Goal: Entertainment & Leisure: Browse casually

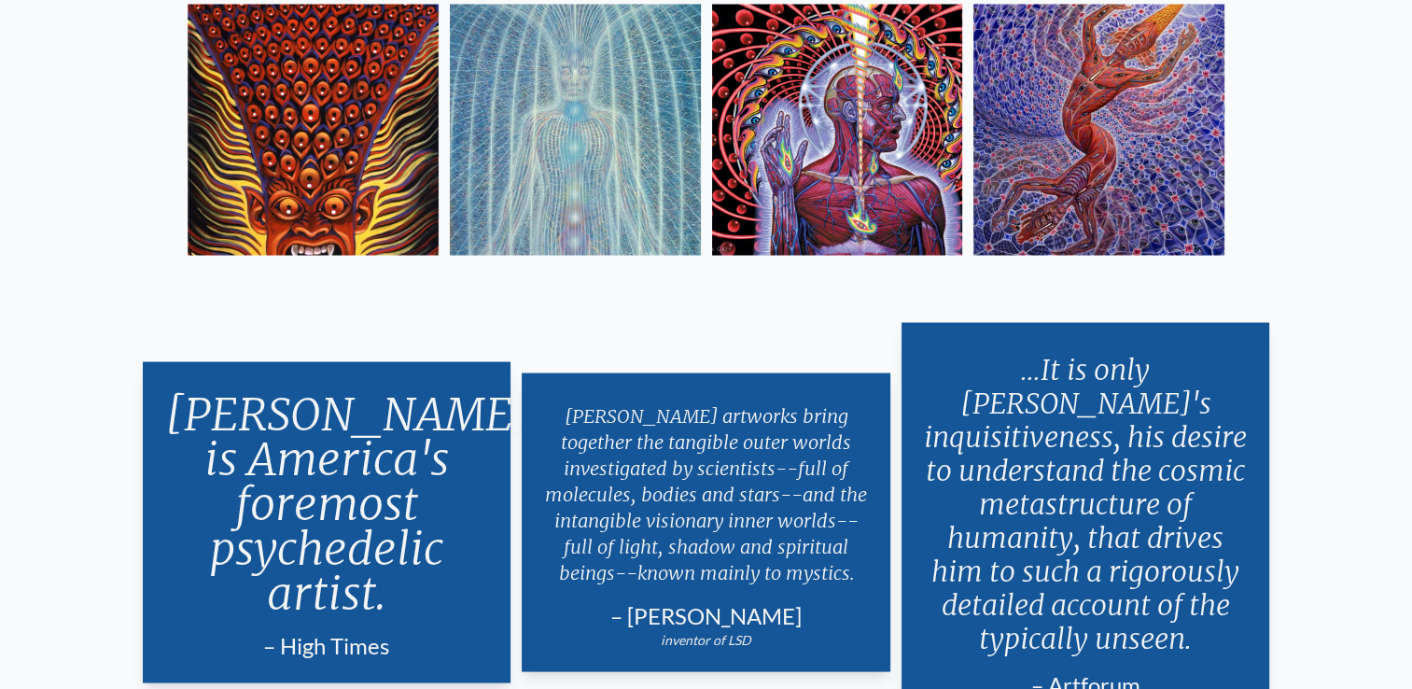
scroll to position [3453, 0]
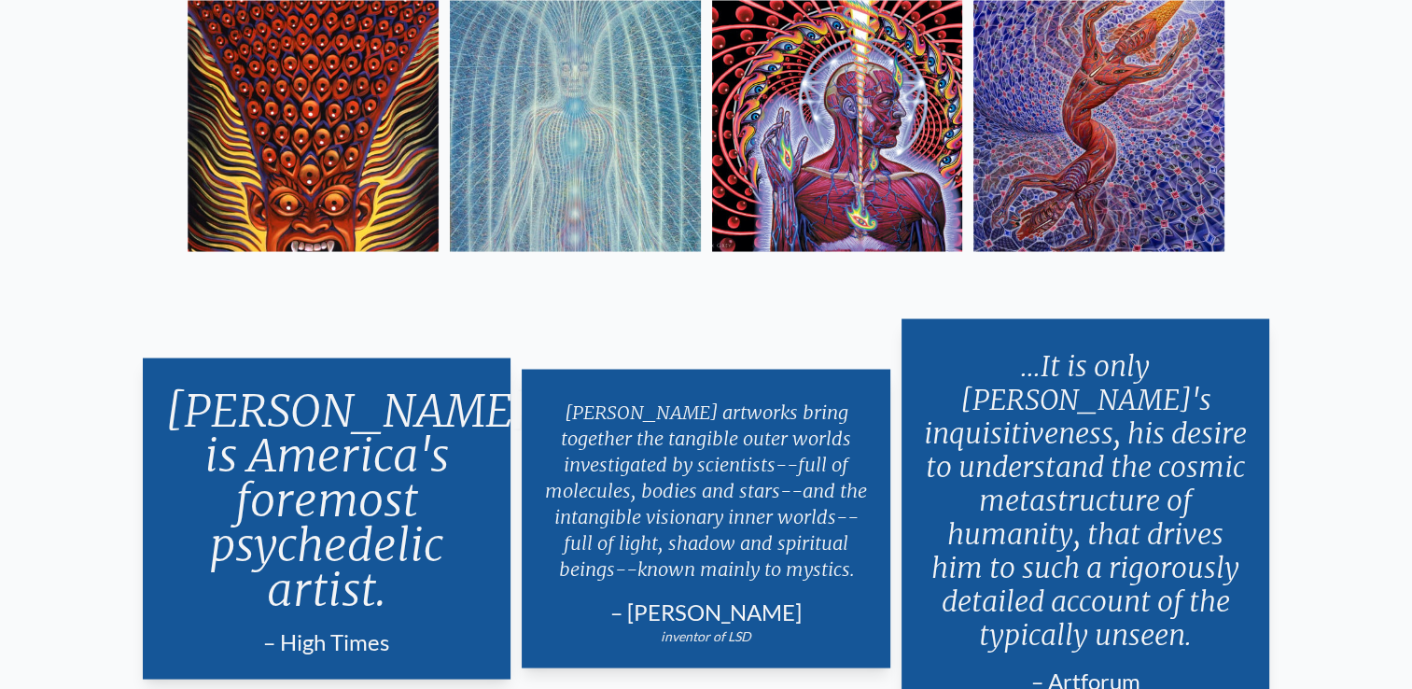
click at [384, 524] on p "[PERSON_NAME] is America's foremost psychedelic artist." at bounding box center [327, 499] width 324 height 239
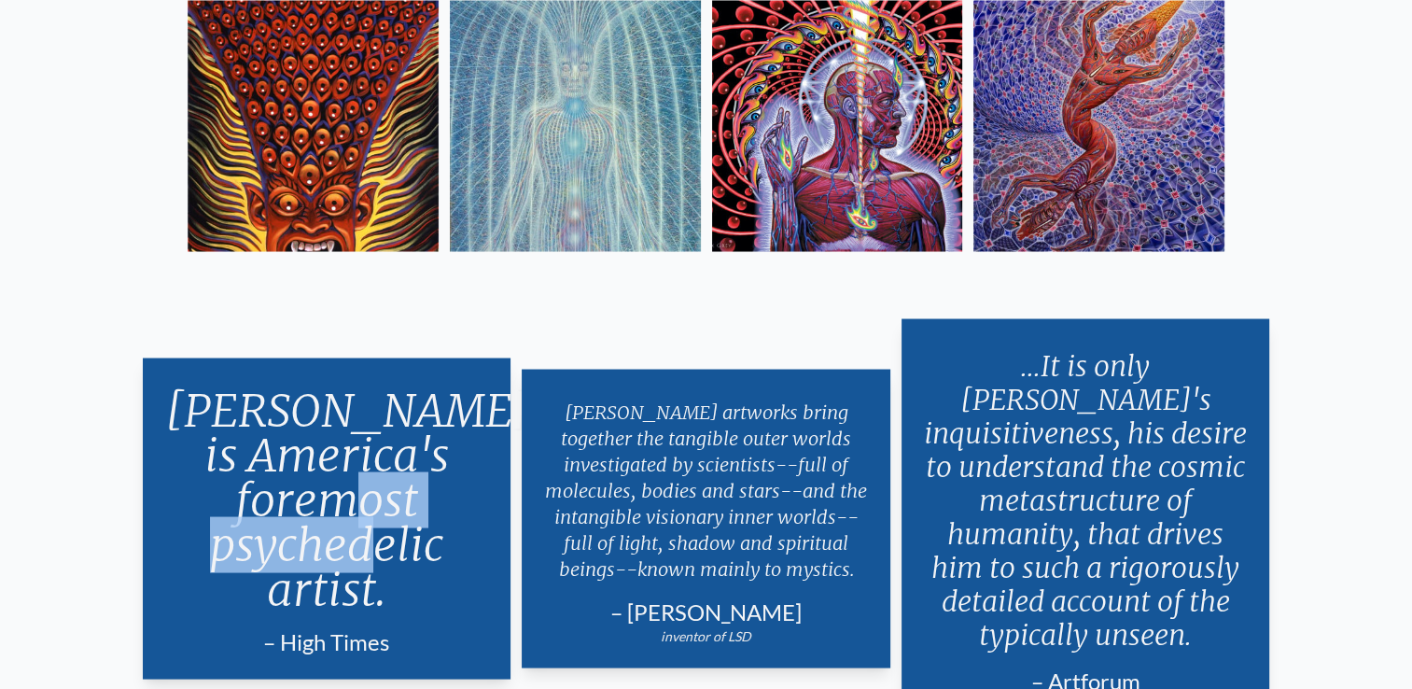
drag, startPoint x: 213, startPoint y: 534, endPoint x: 459, endPoint y: 536, distance: 246.4
click at [459, 536] on p "[PERSON_NAME] is America's foremost psychedelic artist." at bounding box center [327, 499] width 324 height 239
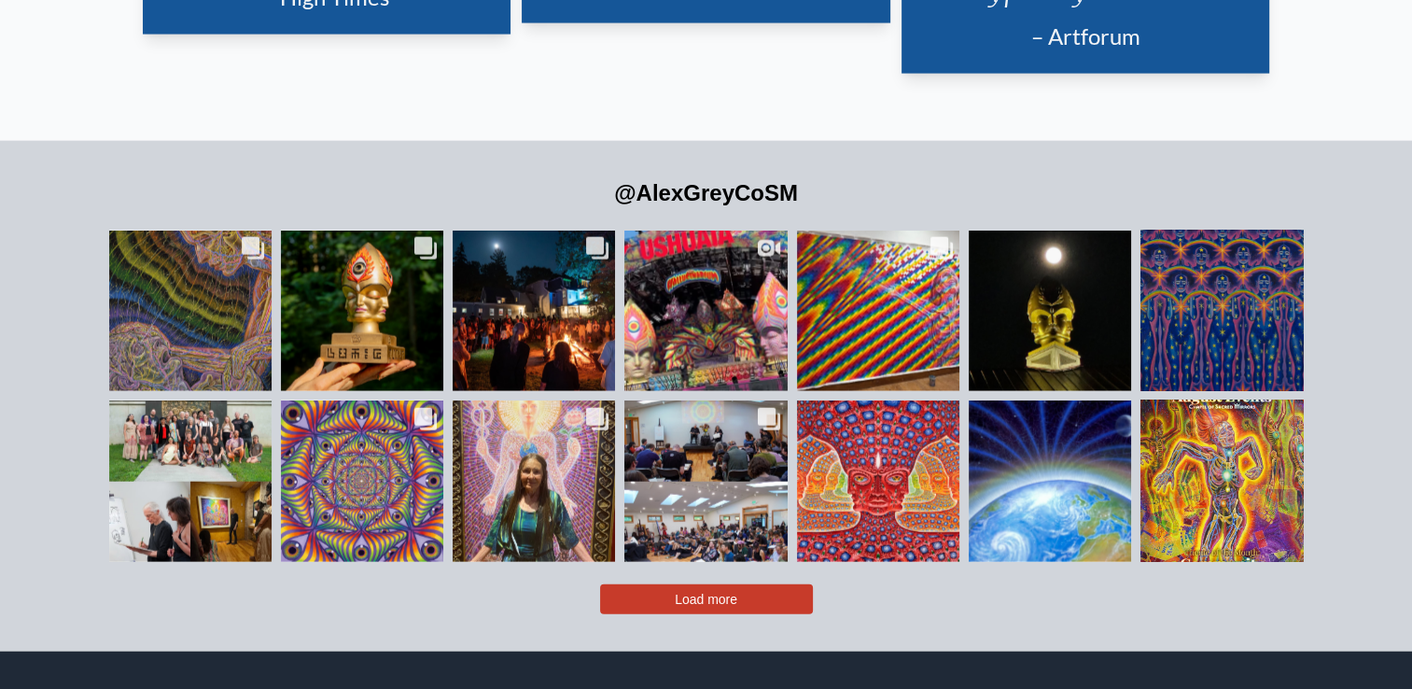
scroll to position [4098, 0]
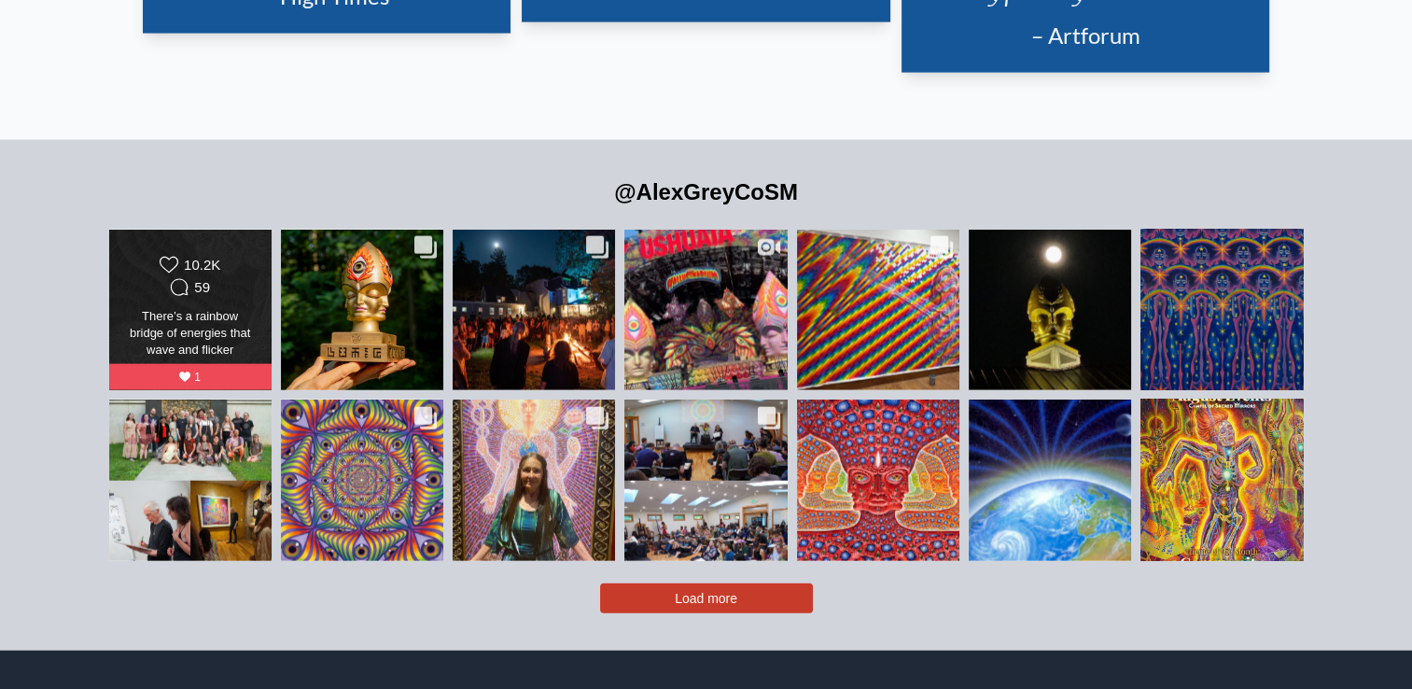
click at [246, 258] on div "Likes Count 10.2K Comments Count 59" at bounding box center [190, 278] width 132 height 45
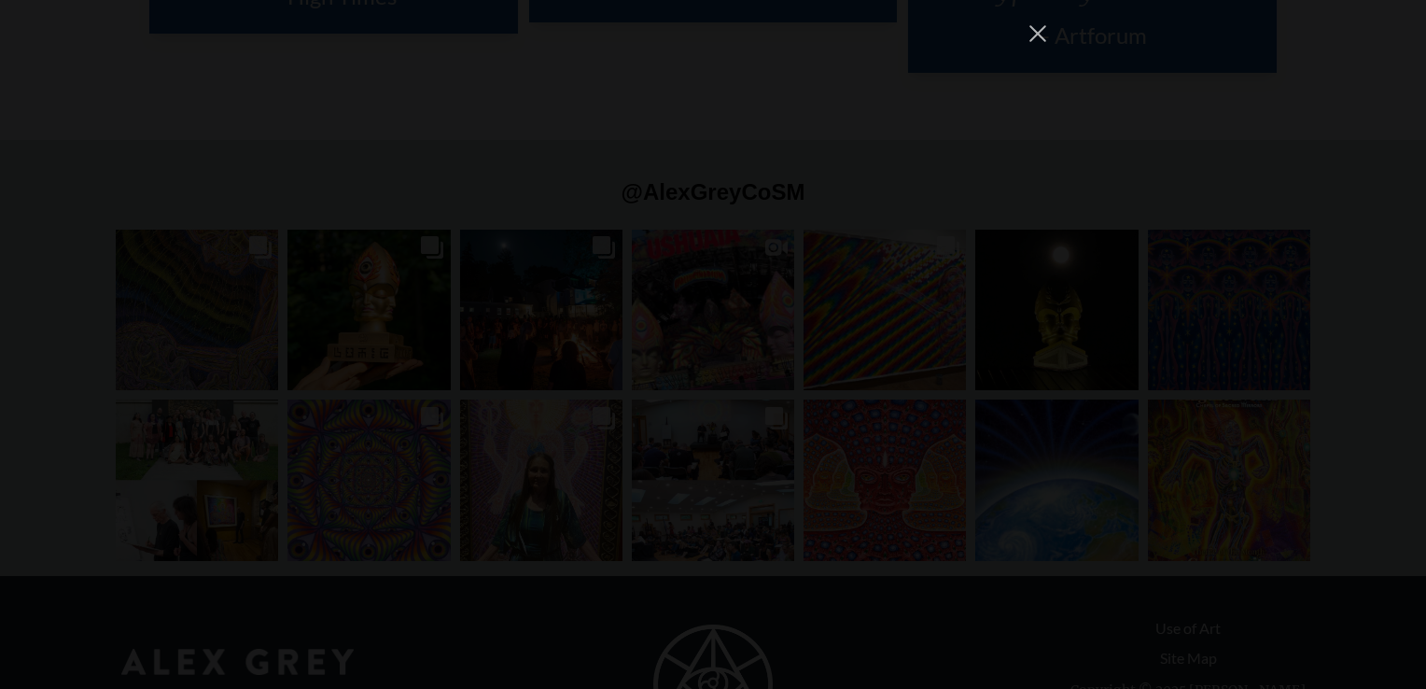
scroll to position [25167, 0]
click at [1038, 29] on button "Close Instagram Feed Popup" at bounding box center [1038, 34] width 30 height 30
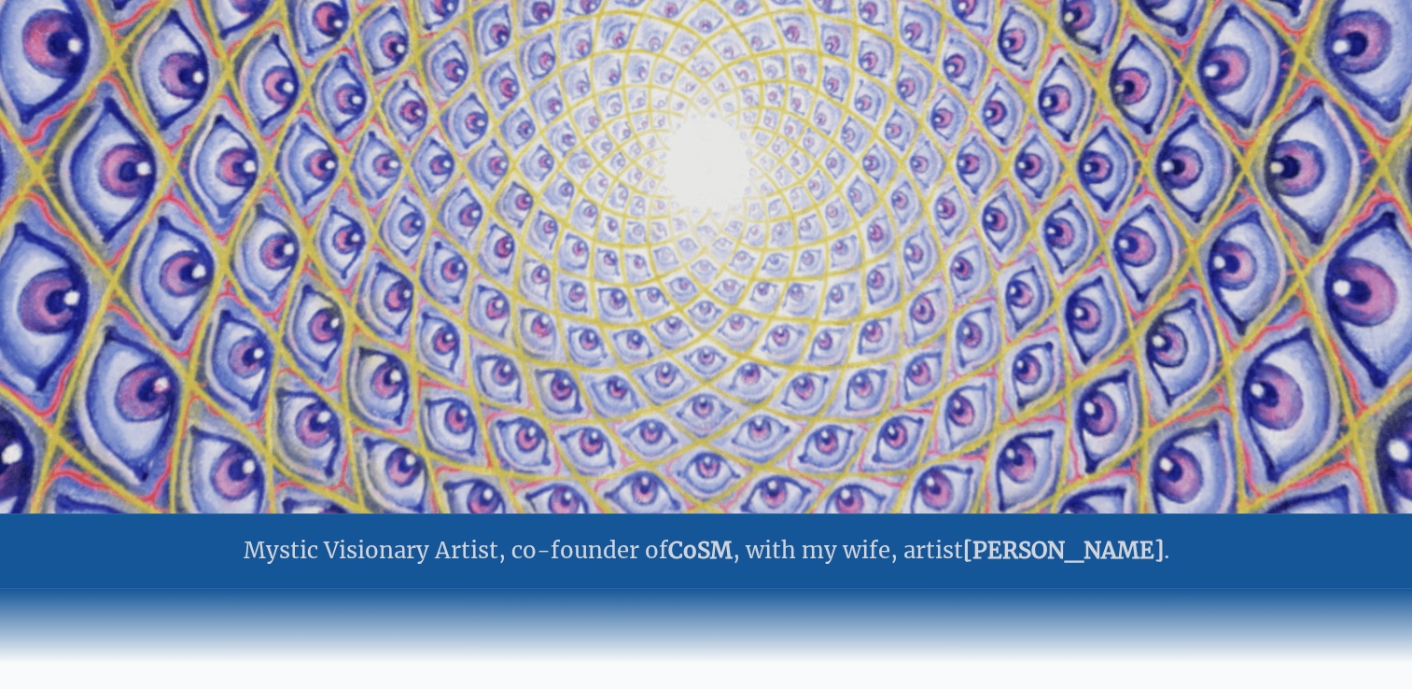
scroll to position [0, 0]
